Goal: Information Seeking & Learning: Understand process/instructions

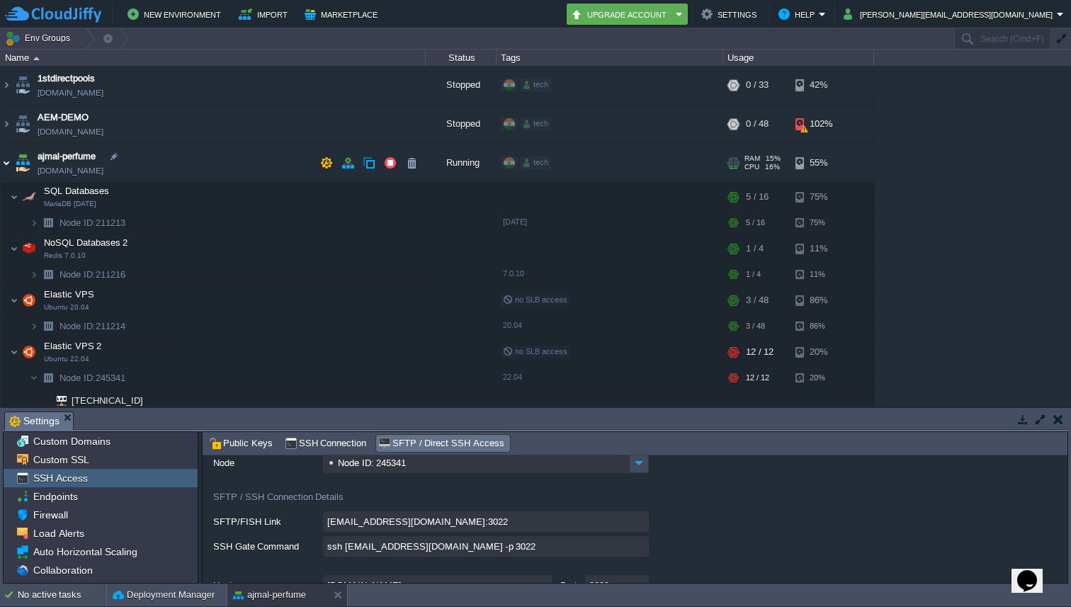
click at [5, 164] on img at bounding box center [6, 163] width 11 height 38
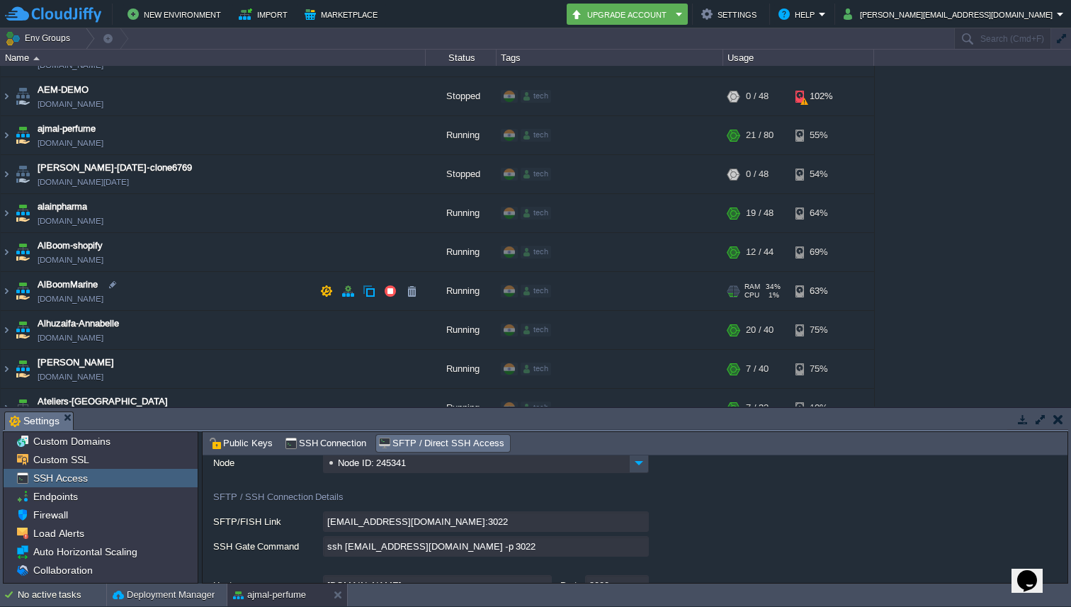
scroll to position [28, 0]
click at [9, 213] on img at bounding box center [6, 213] width 11 height 38
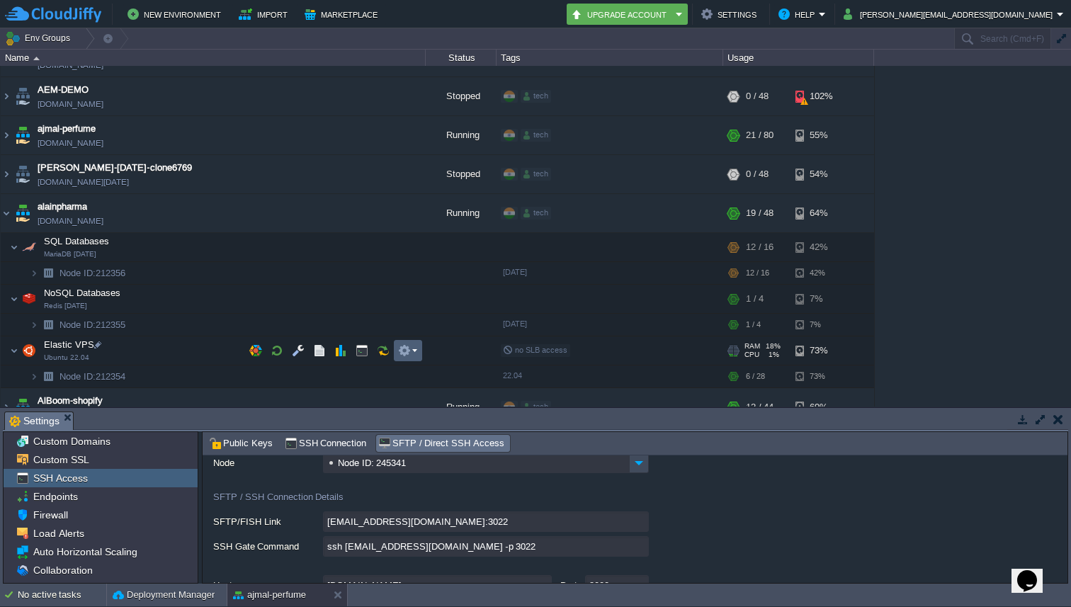
click at [416, 353] on em at bounding box center [407, 350] width 19 height 13
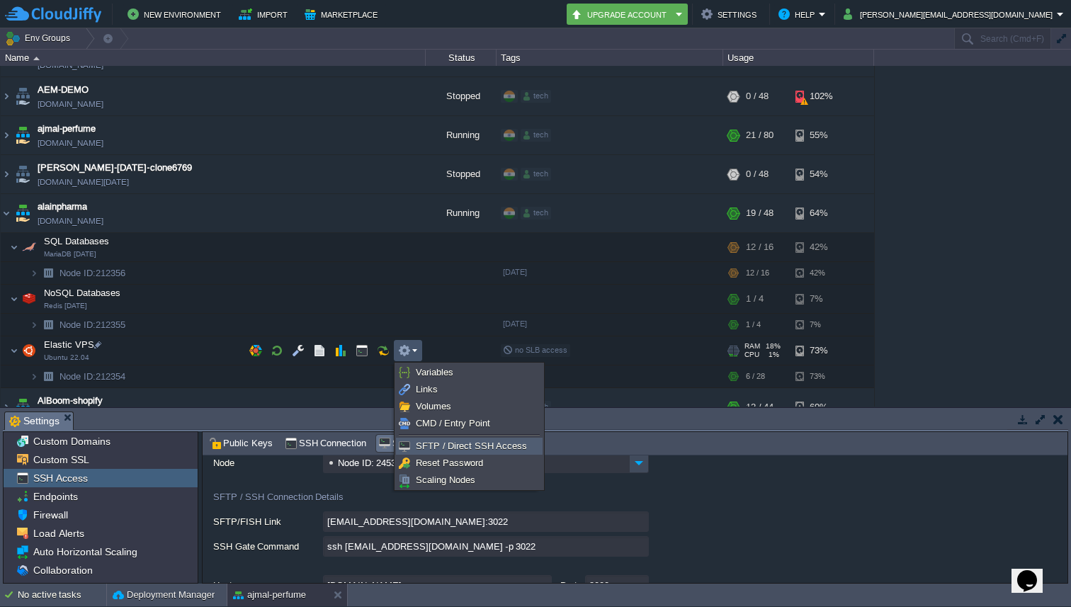
click at [440, 438] on li "SFTP / Direct SSH Access" at bounding box center [469, 446] width 147 height 17
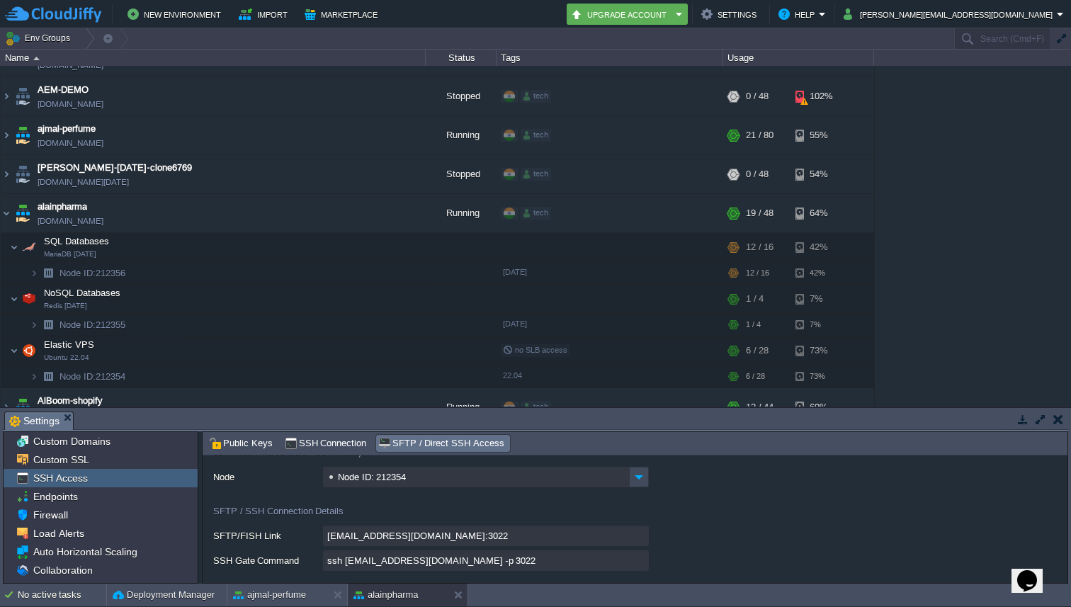
scroll to position [83, 0]
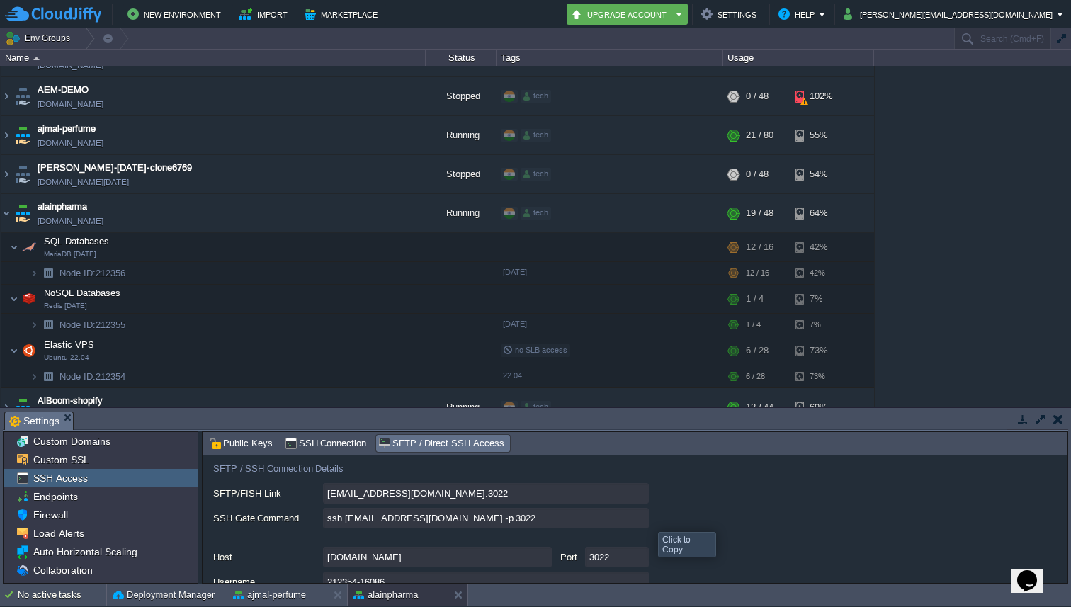
click at [634, 517] on input "ssh [EMAIL_ADDRESS][DOMAIN_NAME] -p 3022" at bounding box center [486, 518] width 326 height 21
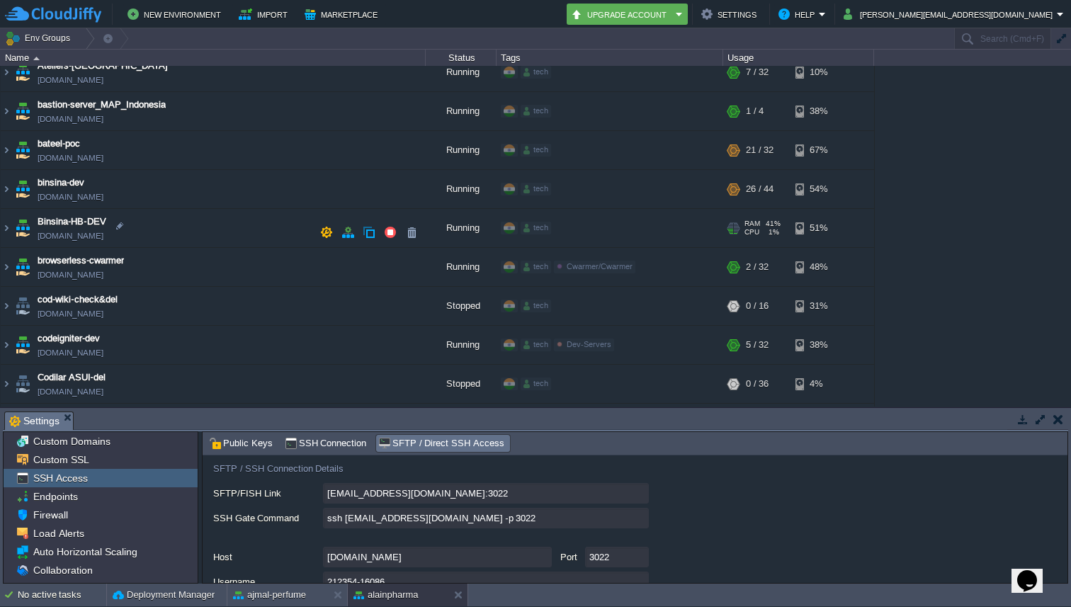
scroll to position [511, 0]
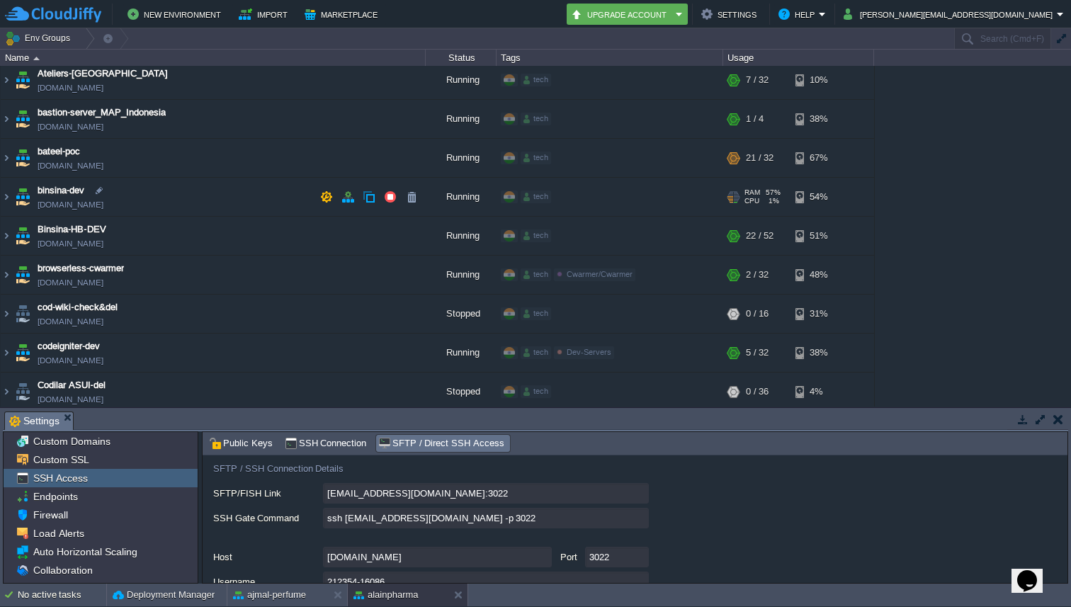
click at [13, 194] on img at bounding box center [23, 197] width 20 height 38
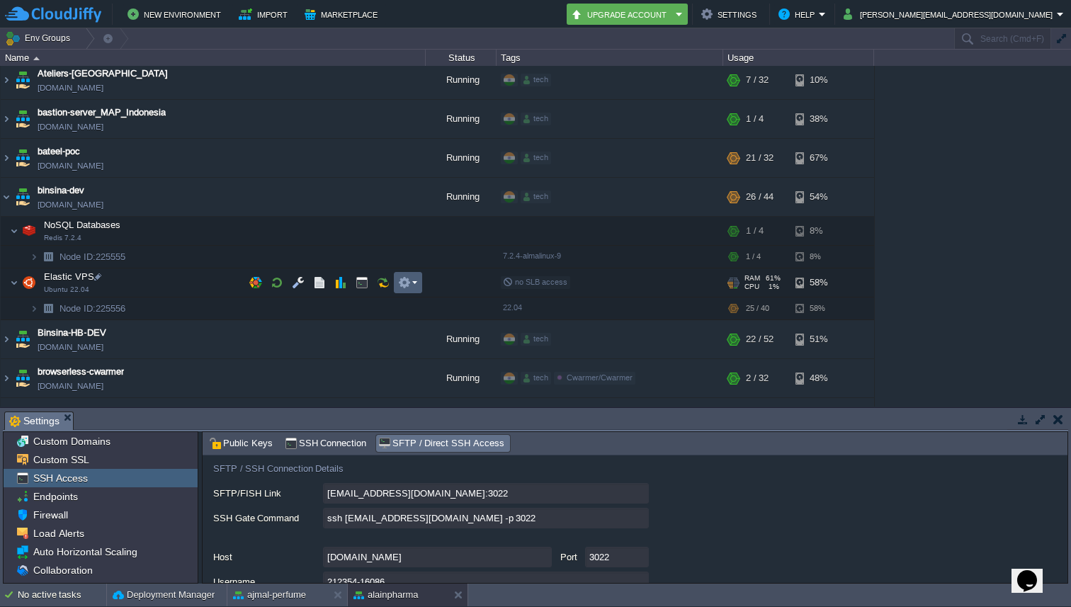
click at [406, 273] on td at bounding box center [408, 282] width 28 height 21
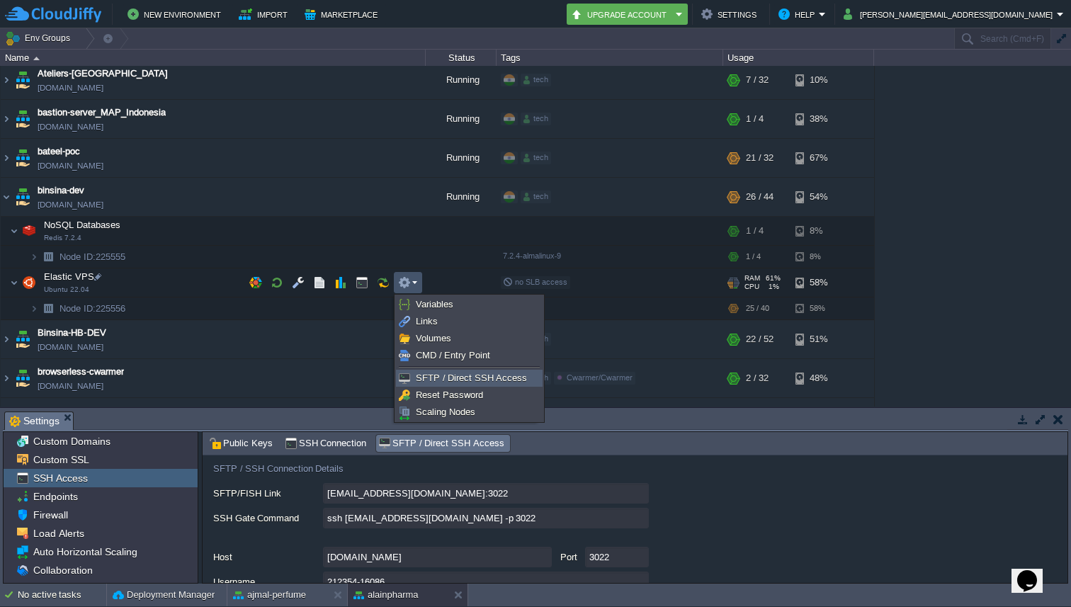
click at [432, 381] on span "SFTP / Direct SSH Access" at bounding box center [471, 378] width 111 height 11
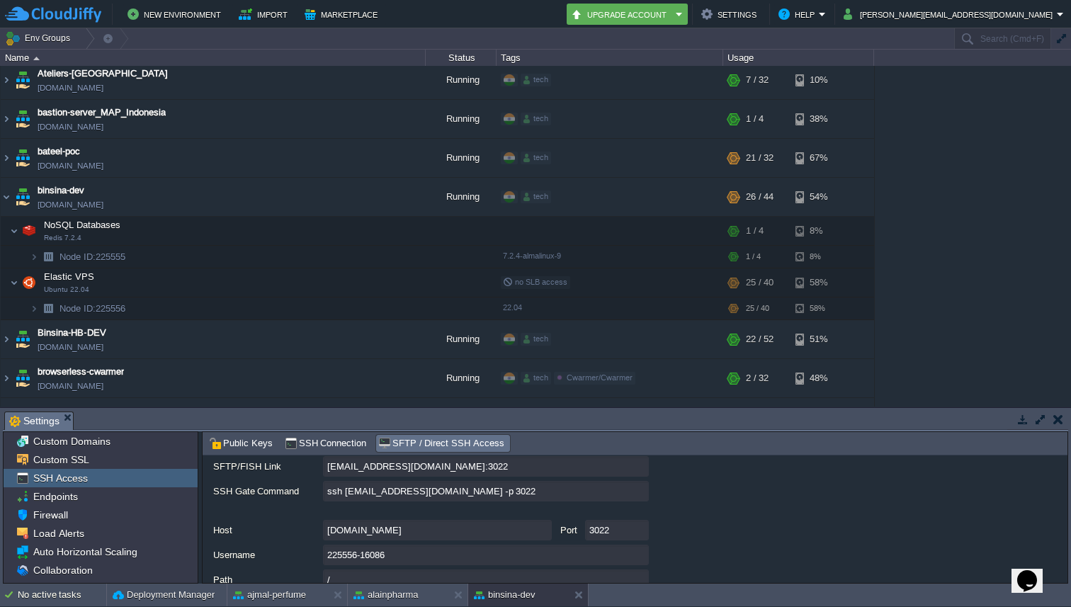
scroll to position [127, 0]
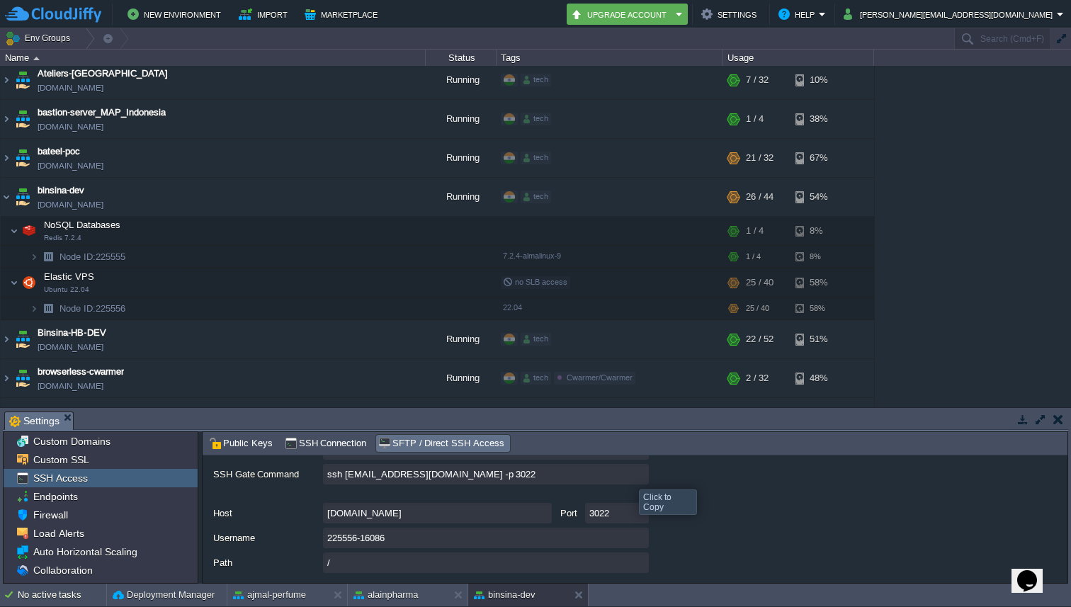
click at [633, 476] on input "ssh [EMAIL_ADDRESS][DOMAIN_NAME] -p 3022" at bounding box center [486, 474] width 326 height 21
type textarea "ssh [EMAIL_ADDRESS][DOMAIN_NAME] -p 3022"
